Goal: Obtain resource: Download file/media

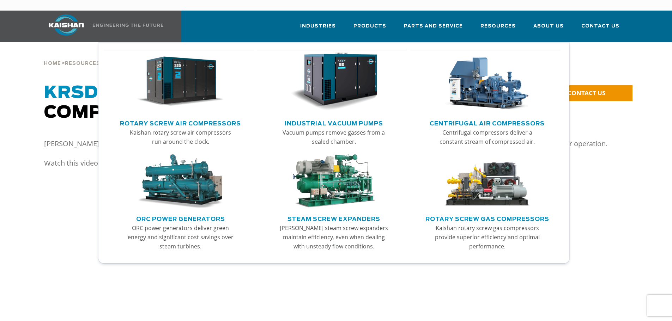
click at [178, 117] on link "Rotary Screw Air Compressors" at bounding box center [180, 122] width 121 height 11
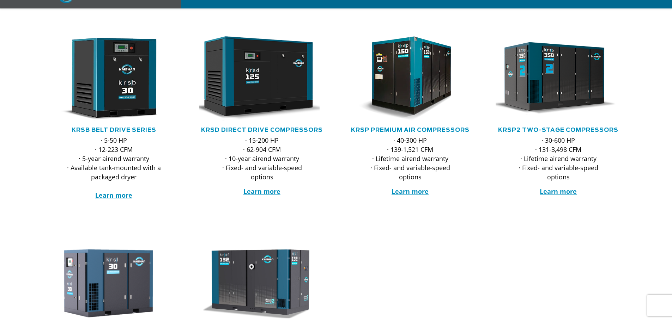
scroll to position [141, 0]
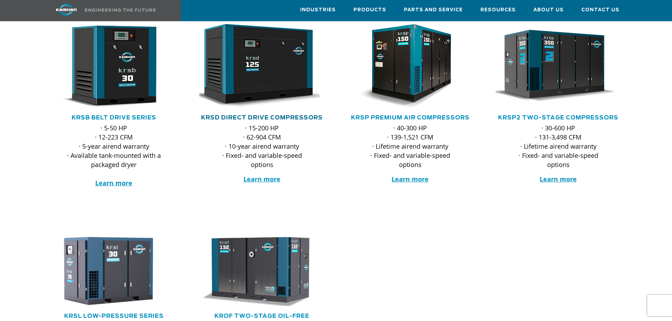
click at [241, 115] on link "KRSD Direct Drive Compressors" at bounding box center [262, 118] width 122 height 6
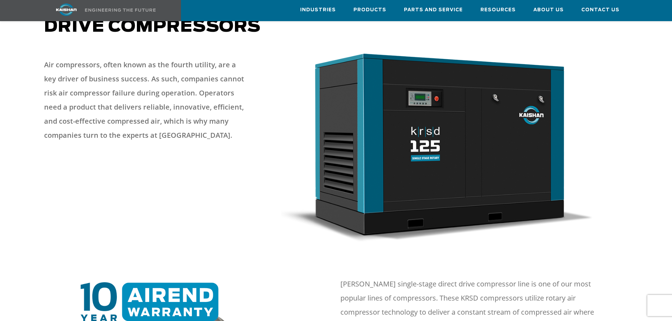
scroll to position [247, 0]
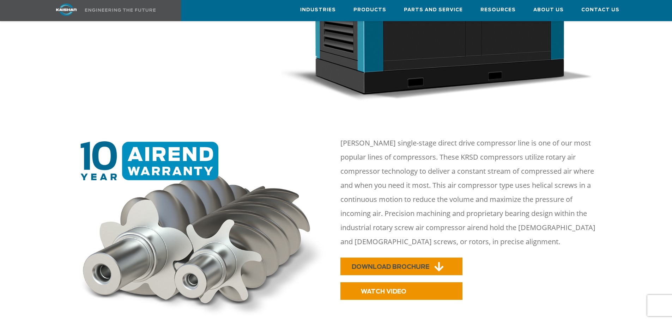
click at [407, 258] on link "DOWNLOAD BROCHURE" at bounding box center [401, 267] width 122 height 18
